Goal: Task Accomplishment & Management: Use online tool/utility

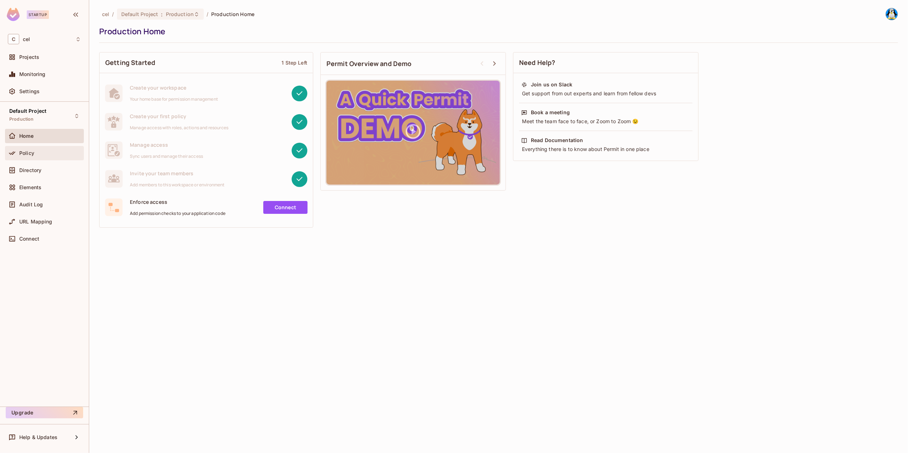
click at [49, 159] on div "Policy" at bounding box center [44, 153] width 79 height 14
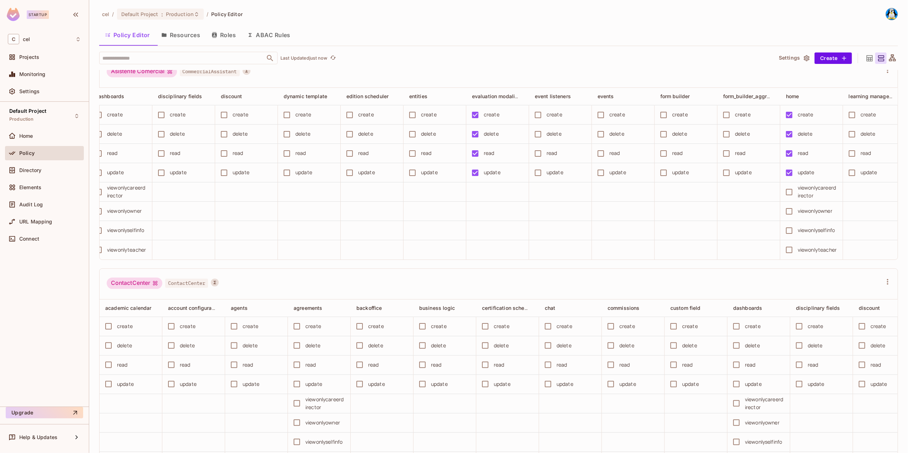
scroll to position [0, 566]
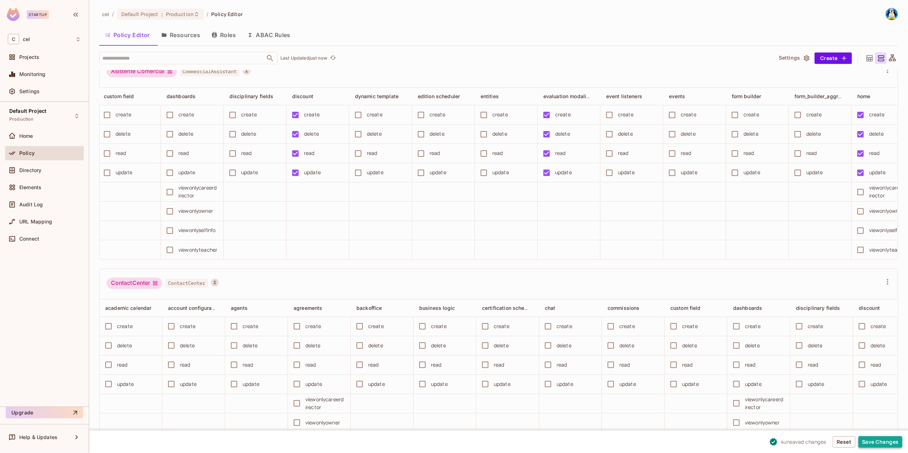
click at [880, 440] on button "Save Changes" at bounding box center [880, 441] width 44 height 11
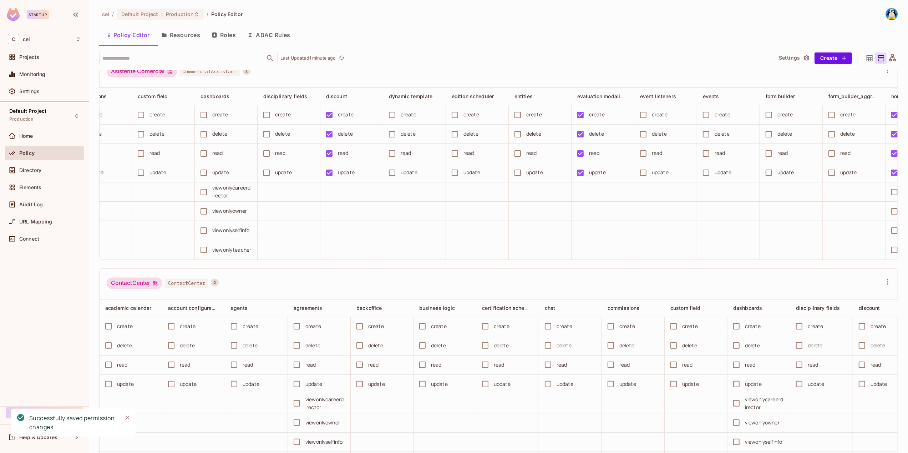
scroll to position [0, 481]
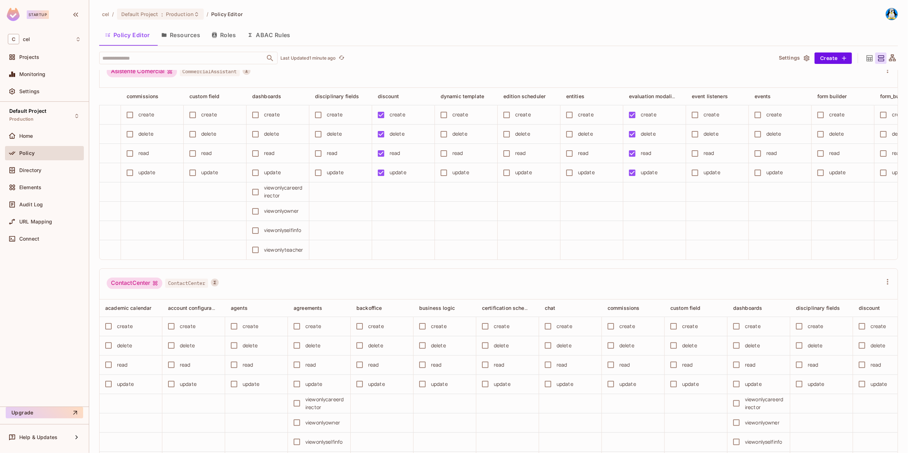
click at [190, 76] on span "CommercialAssistant" at bounding box center [210, 71] width 60 height 9
copy span "CommercialAssistant"
click at [356, 79] on div "Asistente Comercial CommercialAssistant" at bounding box center [494, 73] width 775 height 14
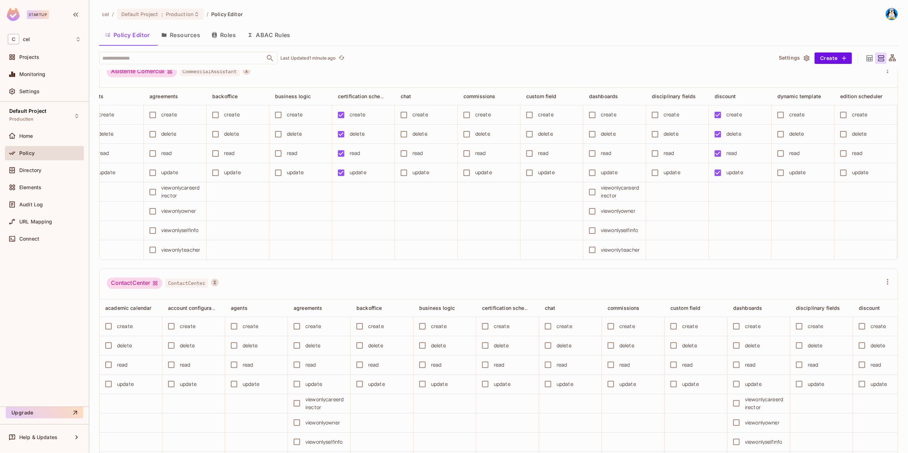
scroll to position [0, 0]
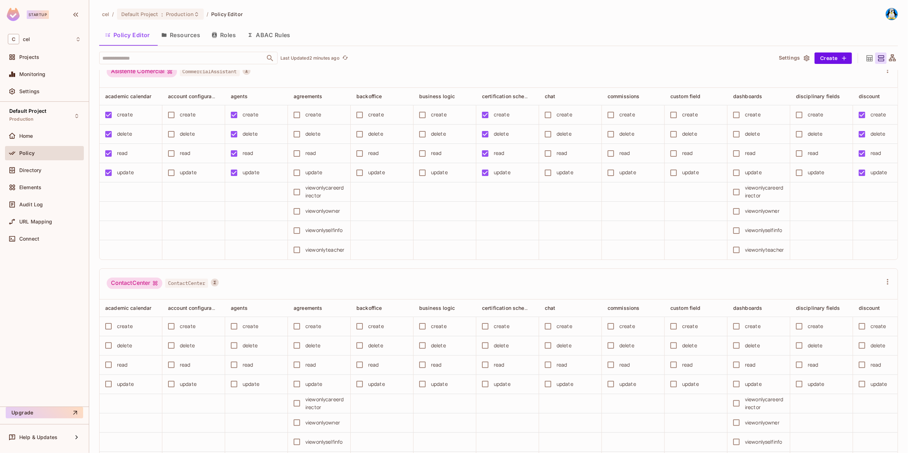
click at [210, 76] on span "CommercialAssistant" at bounding box center [210, 71] width 60 height 9
click at [211, 76] on span "CommercialAssistant" at bounding box center [210, 71] width 60 height 9
copy span "CommercialAssistant"
